Goal: Task Accomplishment & Management: Use online tool/utility

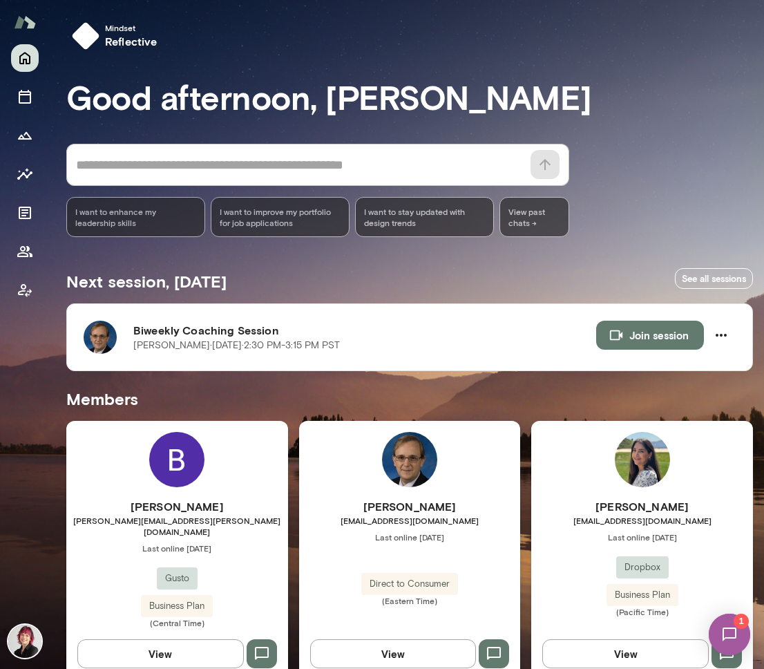
click at [428, 499] on h6 "[PERSON_NAME]" at bounding box center [410, 506] width 222 height 17
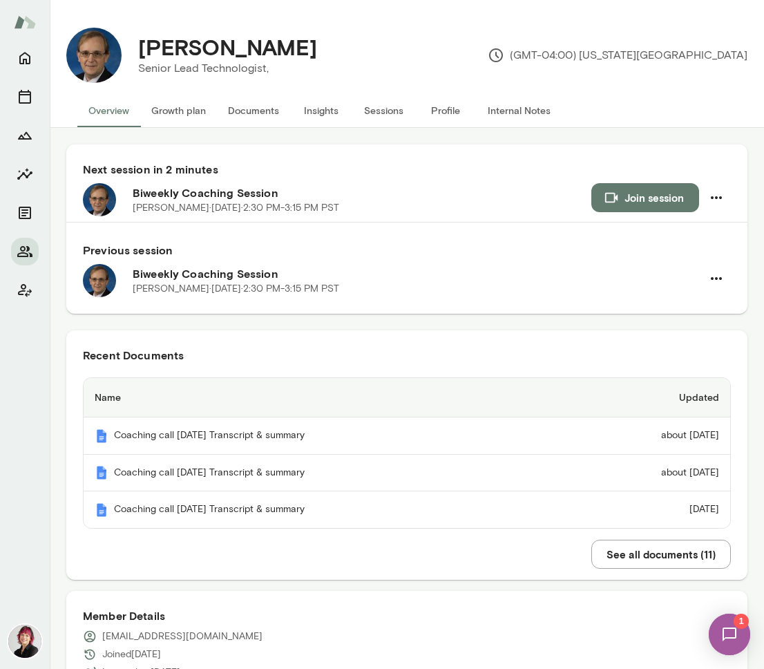
click at [729, 639] on img at bounding box center [729, 634] width 57 height 57
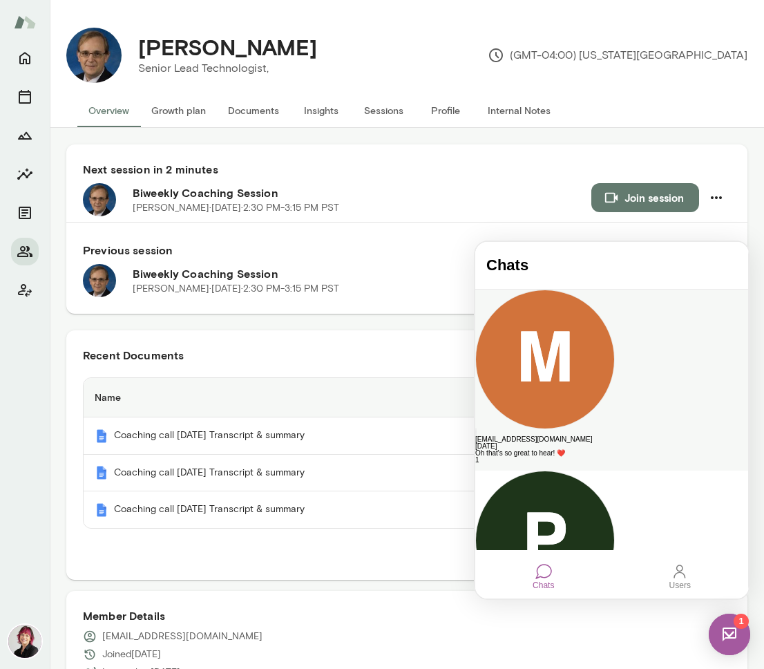
click at [603, 450] on div "Oh that's so great to hear! ❤️" at bounding box center [611, 453] width 273 height 7
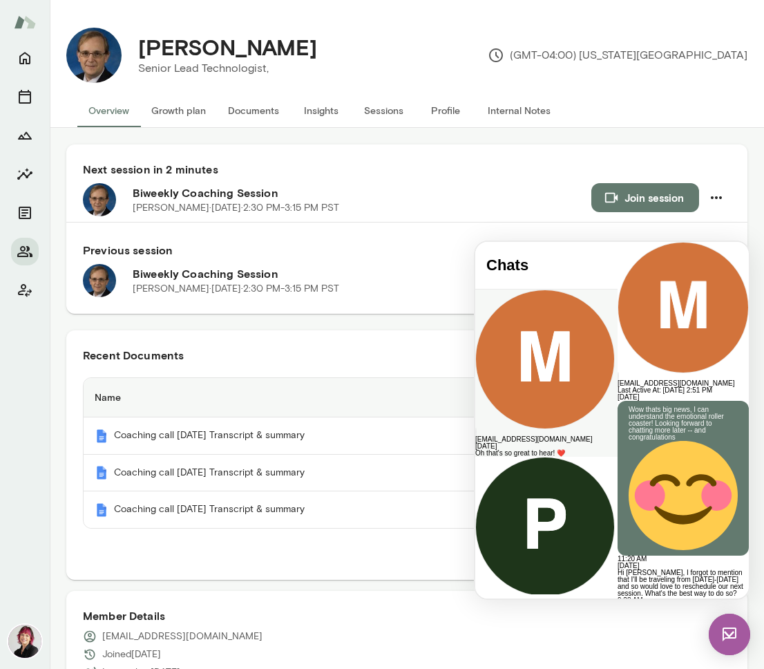
scroll to position [2935, 0]
click at [731, 637] on img at bounding box center [729, 633] width 41 height 41
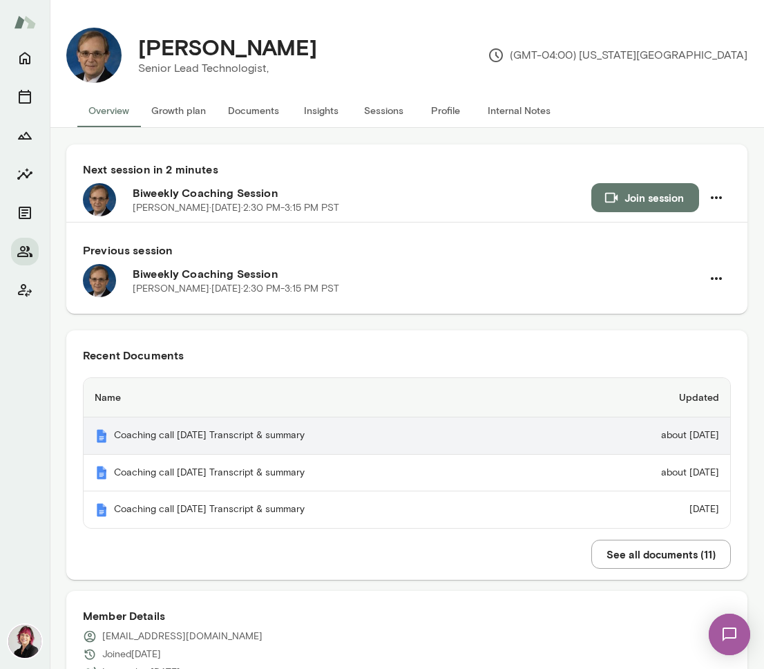
click at [364, 435] on th "Coaching call [DATE] Transcript & summary" at bounding box center [324, 435] width 481 height 37
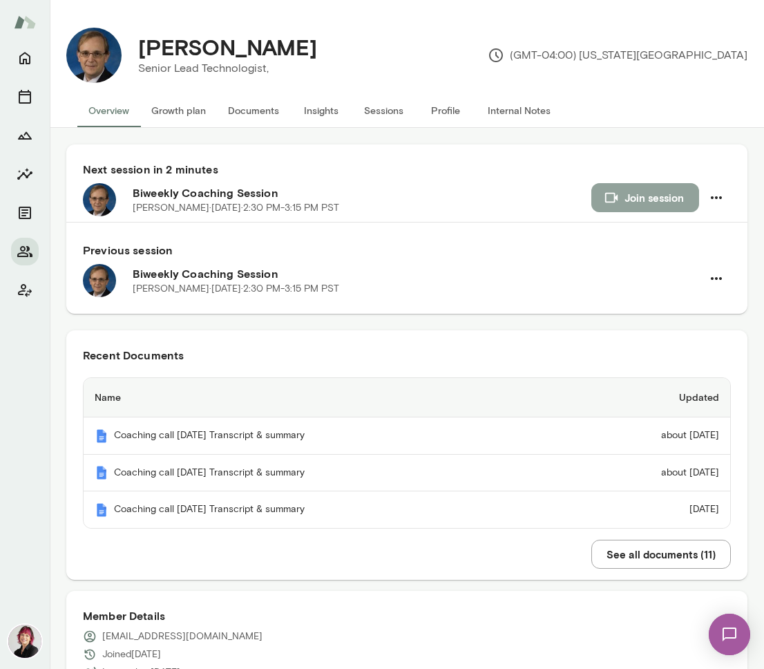
click at [642, 194] on button "Join session" at bounding box center [645, 197] width 108 height 29
